Goal: Obtain resource: Obtain resource

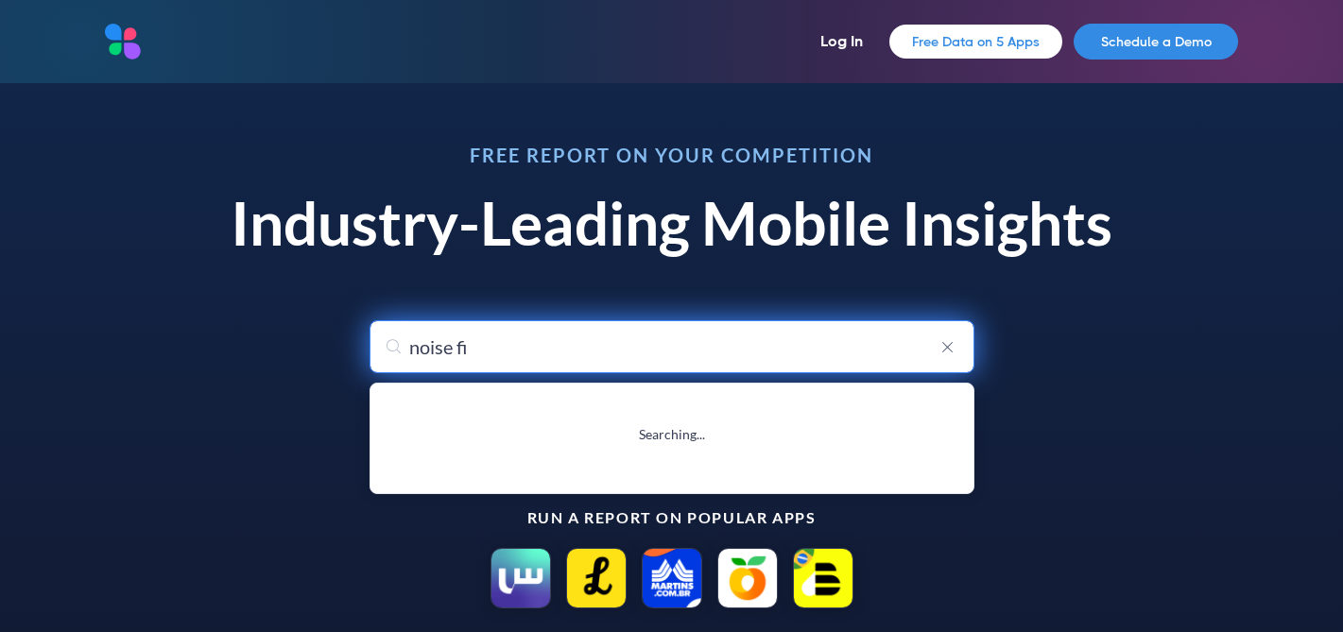
type input "noise fit"
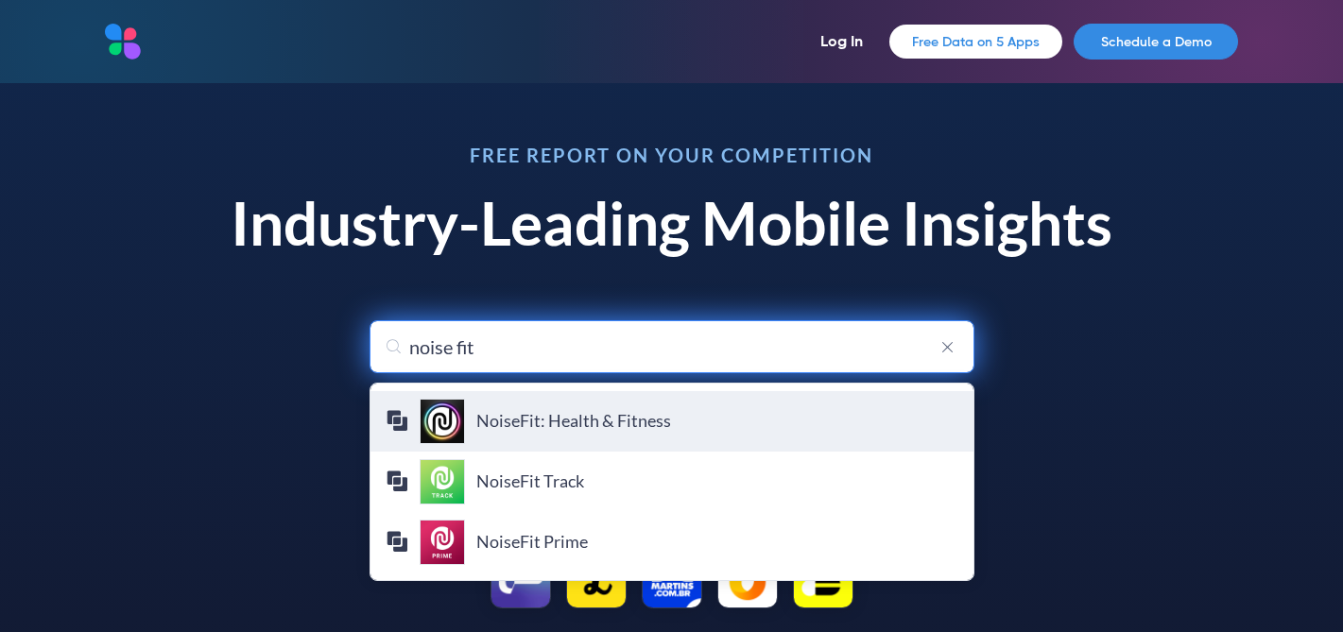
click at [645, 411] on h4 "NoiseFit: Health & Fitness" at bounding box center [717, 421] width 482 height 21
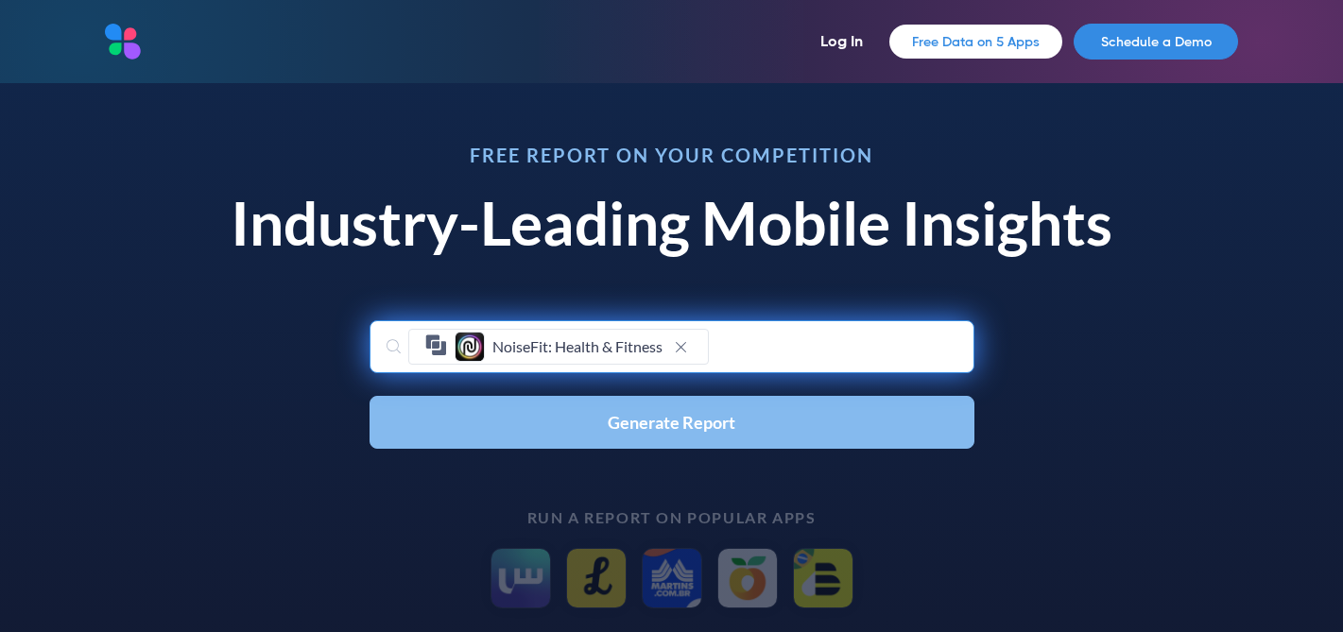
click at [617, 414] on span "Generate Report" at bounding box center [672, 422] width 128 height 17
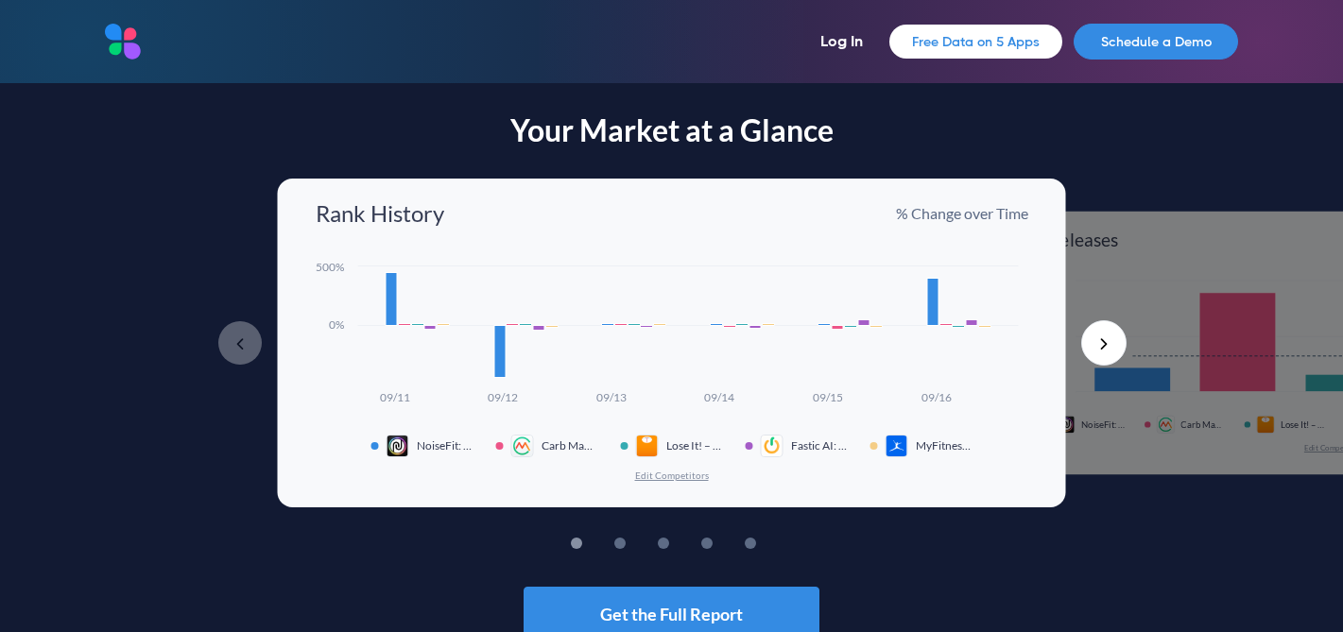
click at [1102, 320] on button "Next" at bounding box center [1103, 342] width 45 height 45
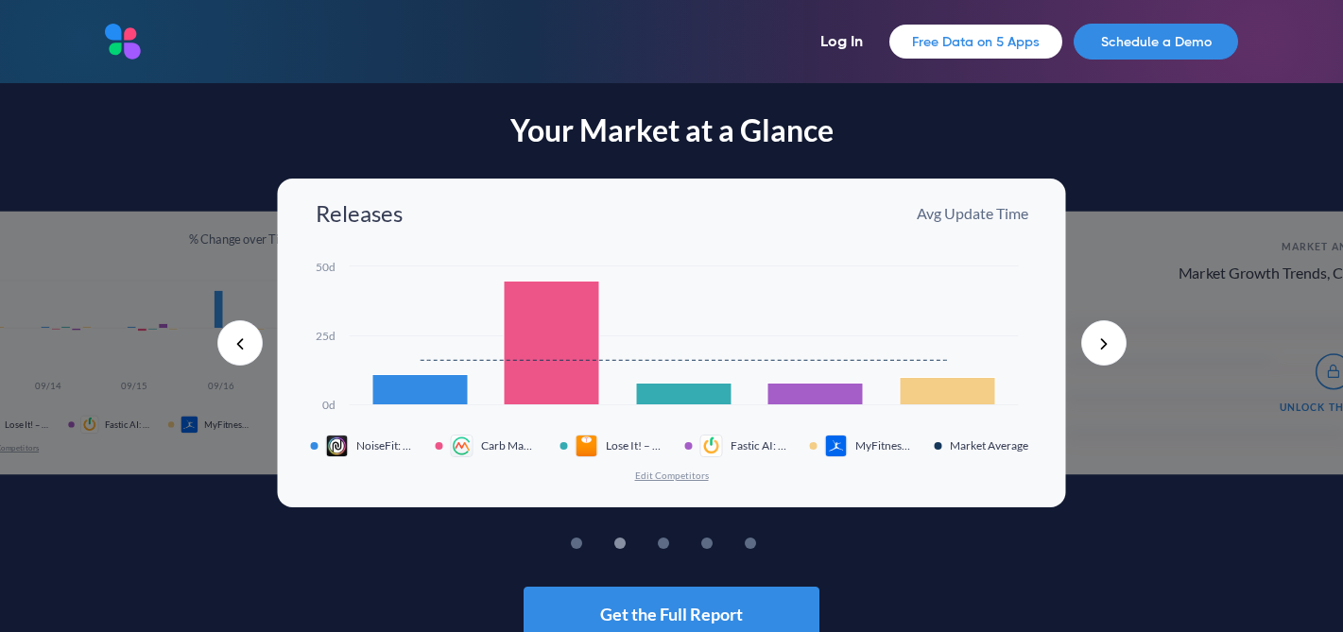
click at [1102, 320] on button "Next" at bounding box center [1103, 342] width 45 height 45
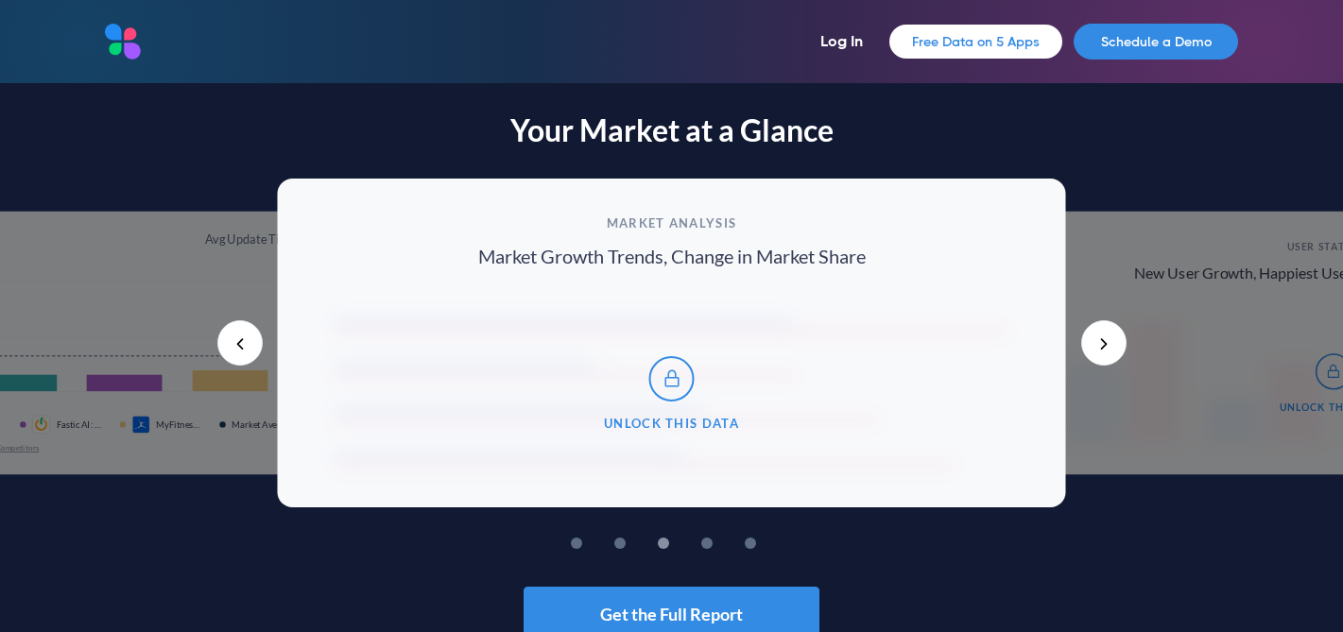
click at [1102, 320] on button "Next" at bounding box center [1103, 342] width 45 height 45
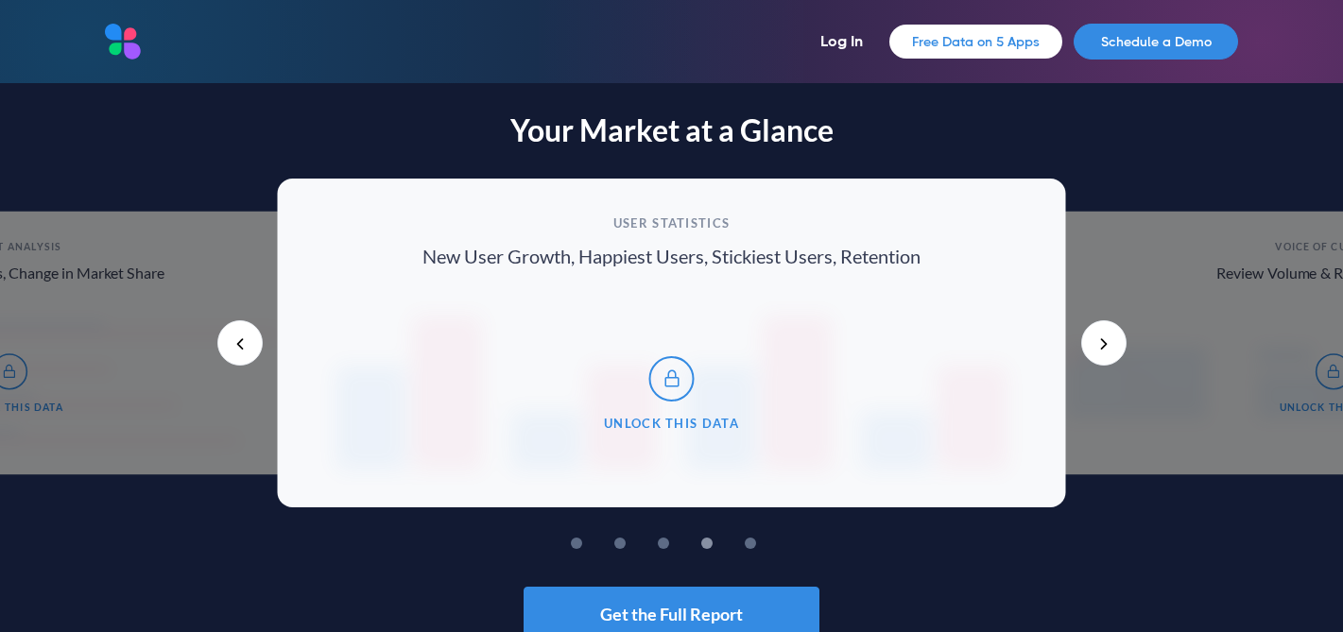
click at [1102, 320] on button "Next" at bounding box center [1103, 342] width 45 height 45
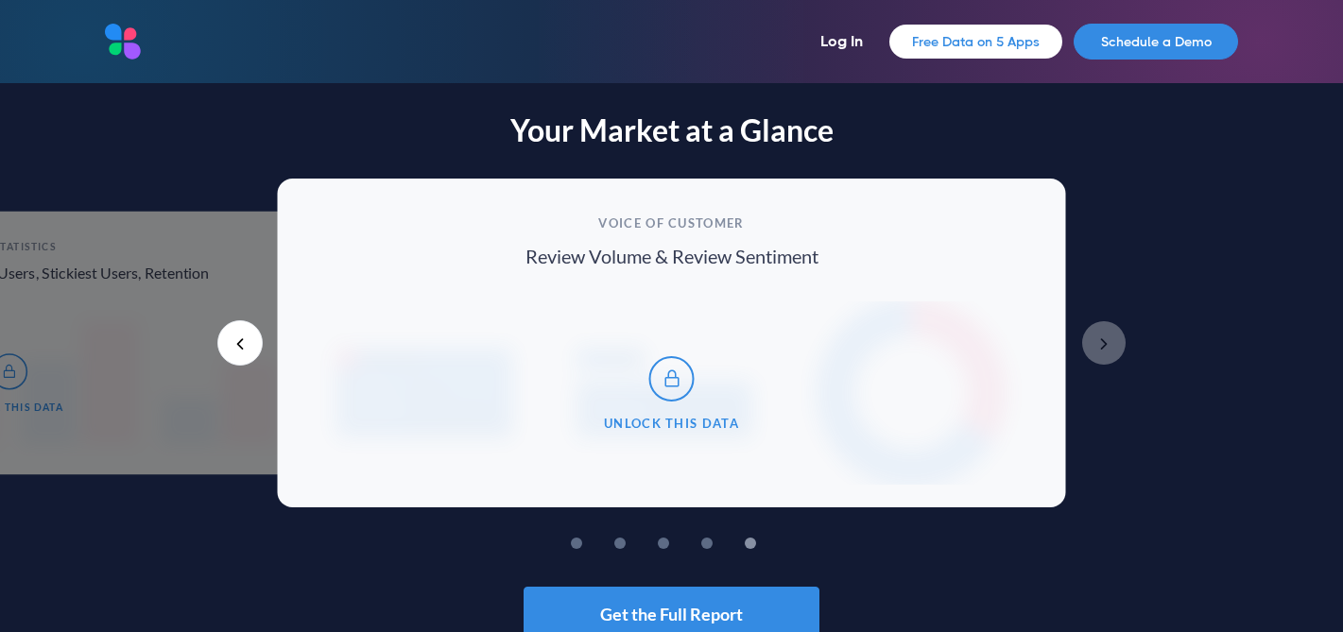
click at [1143, 179] on div "Rank History % Change over Time Created with Highcharts 10.3.3 09/11 09/12 09/1…" at bounding box center [199, 321] width 6148 height 284
